Goal: Find specific page/section

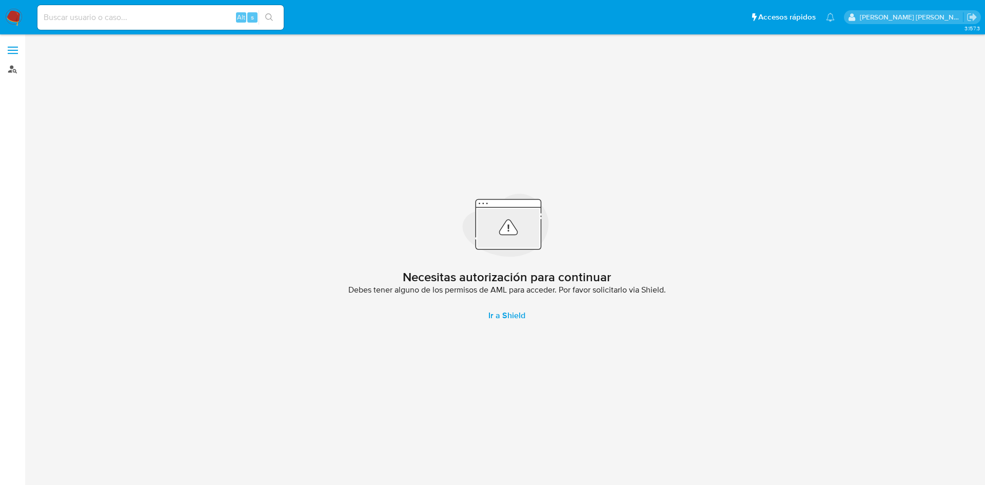
click at [14, 74] on link "Buscador de personas" at bounding box center [61, 69] width 122 height 16
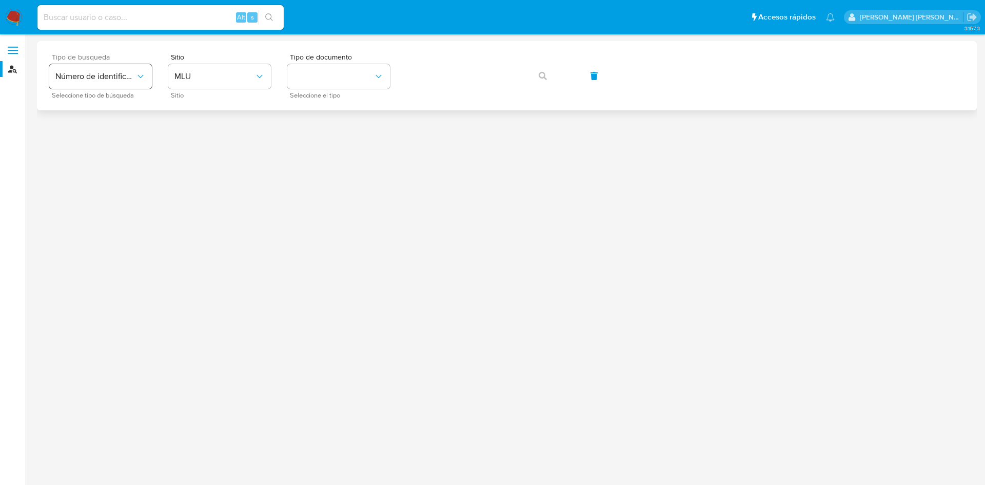
click at [105, 76] on span "Número de identificación" at bounding box center [95, 76] width 80 height 10
click at [103, 136] on div "User ID" at bounding box center [97, 139] width 84 height 25
click at [541, 75] on icon "button" at bounding box center [543, 76] width 8 height 8
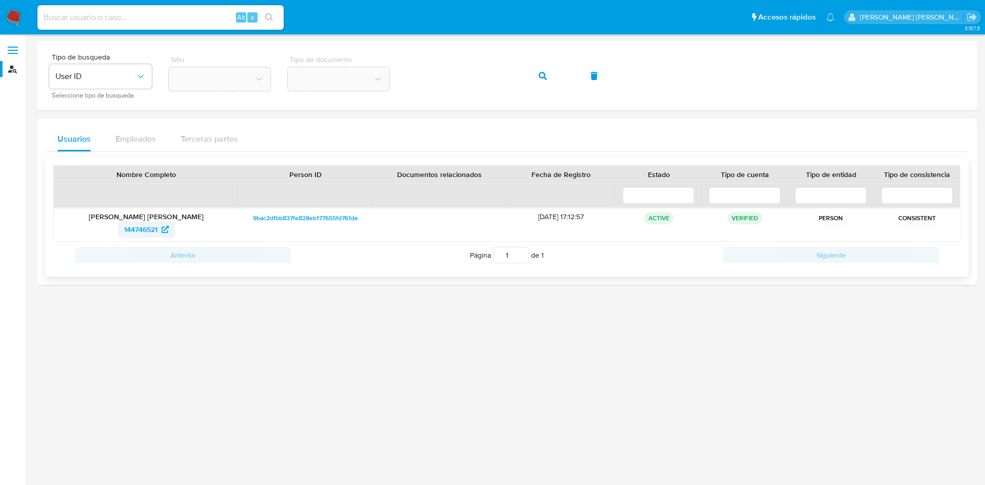
click at [167, 230] on icon at bounding box center [165, 229] width 7 height 7
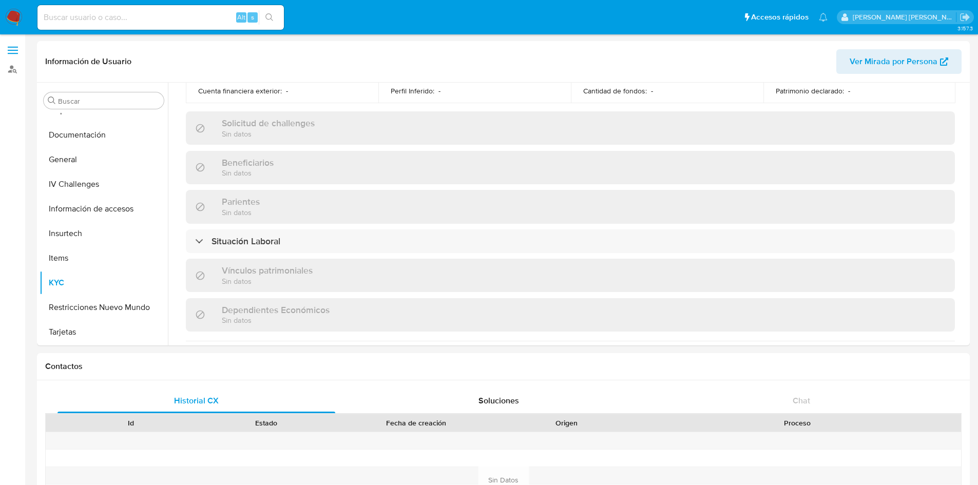
scroll to position [635, 0]
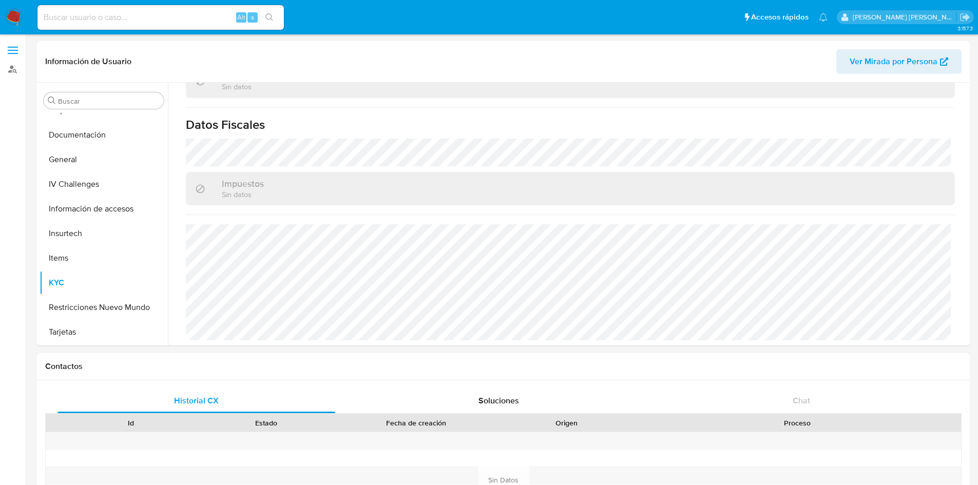
select select "10"
